Goal: Find contact information: Find contact information

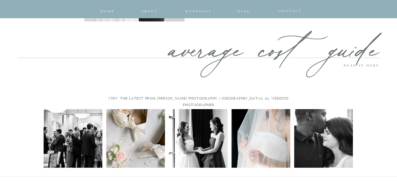
scroll to position [2713, 0]
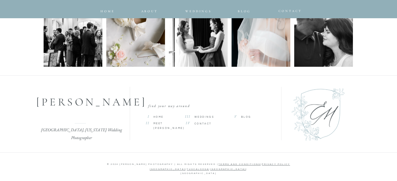
click at [203, 124] on span "CONTACT" at bounding box center [203, 124] width 17 height 2
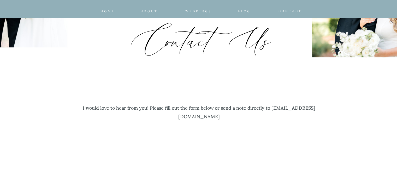
scroll to position [183, 0]
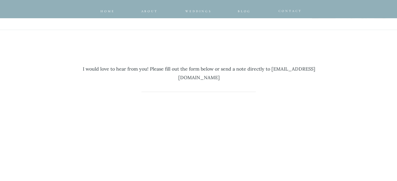
click at [160, 78] on p "I would love to hear from you! Please fill out the form below or send a note di…" at bounding box center [199, 70] width 243 height 26
drag, startPoint x: 160, startPoint y: 78, endPoint x: 232, endPoint y: 77, distance: 72.6
click at [232, 77] on p "I would love to hear from you! Please fill out the form below or send a note di…" at bounding box center [199, 70] width 243 height 26
copy p "hello@emilymcintyrephotography.com"
